Goal: Entertainment & Leisure: Consume media (video, audio)

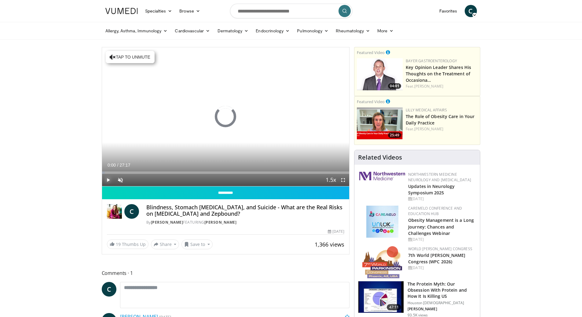
click at [105, 179] on span "Video Player" at bounding box center [108, 180] width 12 height 12
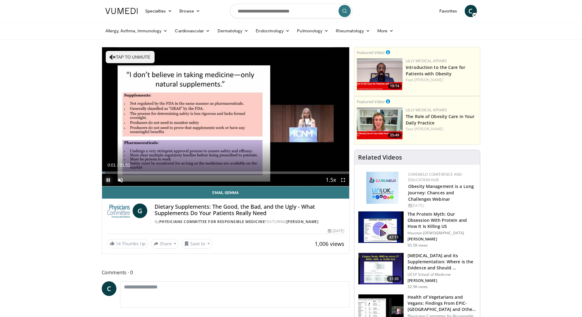
click at [108, 180] on span "Video Player" at bounding box center [108, 180] width 12 height 12
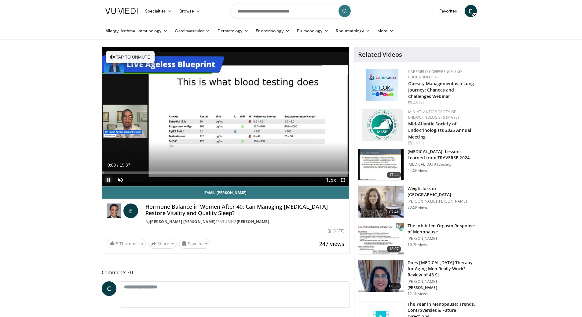
click at [105, 179] on span "Video Player" at bounding box center [108, 180] width 12 height 12
click at [120, 178] on span "Video Player" at bounding box center [120, 180] width 12 height 12
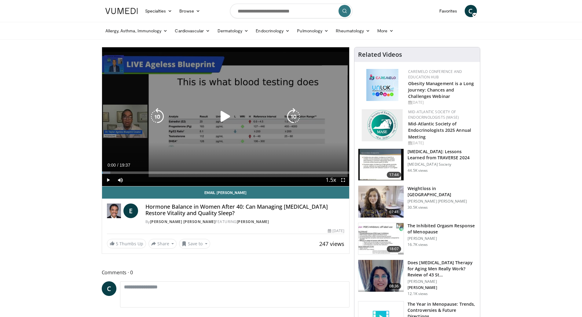
click at [224, 141] on div "10 seconds Tap to unmute" at bounding box center [226, 116] width 248 height 139
click at [225, 122] on icon "Video Player" at bounding box center [225, 116] width 17 height 17
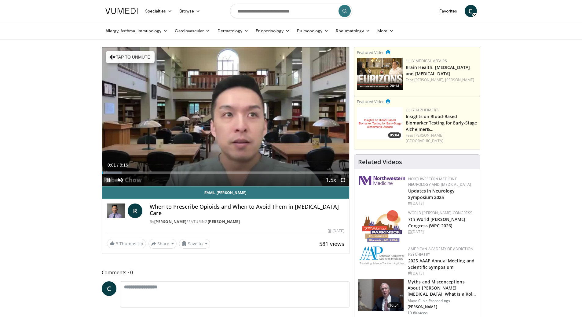
click at [108, 181] on span "Video Player" at bounding box center [108, 180] width 12 height 12
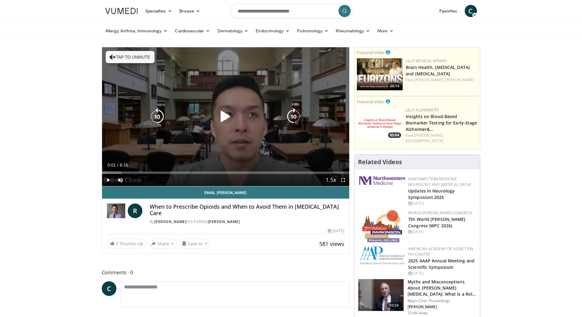
click at [197, 93] on div "10 seconds Tap to unmute" at bounding box center [226, 116] width 248 height 139
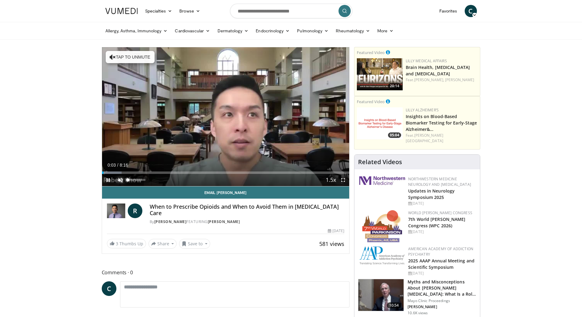
click at [123, 182] on span "Video Player" at bounding box center [120, 180] width 12 height 12
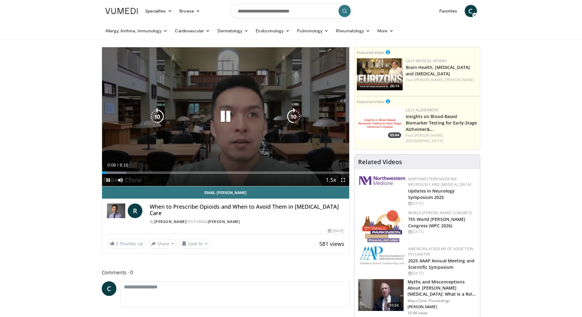
click at [272, 143] on div "10 seconds Tap to unmute" at bounding box center [226, 116] width 248 height 139
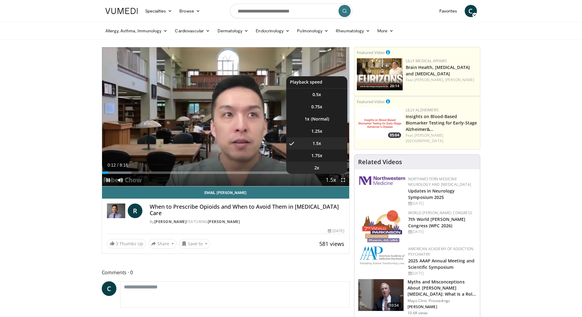
click at [325, 167] on li "2x" at bounding box center [316, 168] width 61 height 12
